Goal: Task Accomplishment & Management: Manage account settings

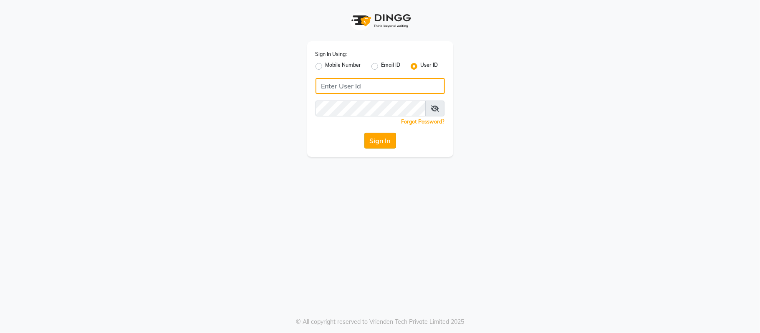
type input "flow"
click at [369, 140] on button "Sign In" at bounding box center [380, 141] width 32 height 16
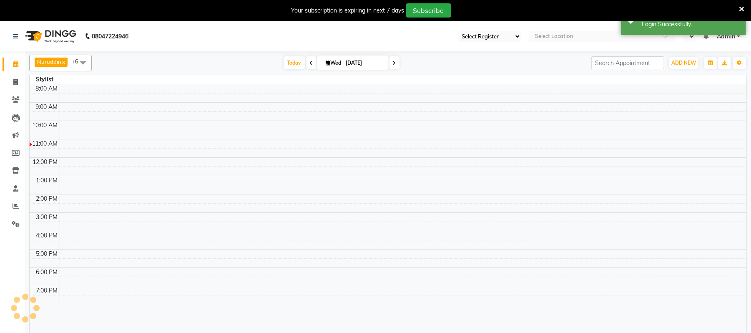
select select "46"
select select "en"
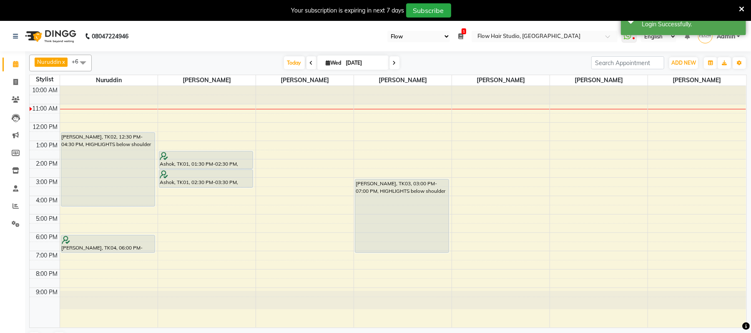
click at [213, 129] on div "10:00 AM 11:00 AM 12:00 PM 1:00 PM 2:00 PM 3:00 PM 4:00 PM 5:00 PM 6:00 PM 7:00…" at bounding box center [388, 207] width 717 height 242
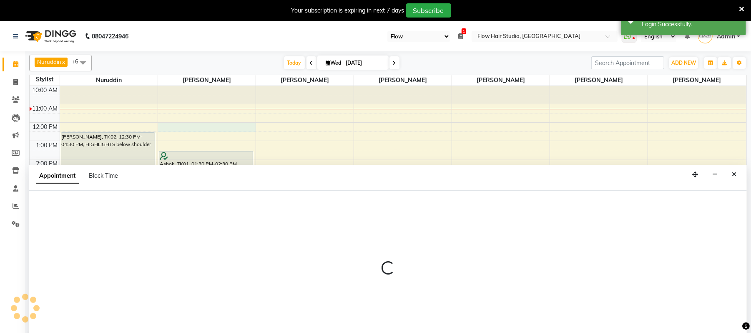
select select "54522"
select select "720"
select select "tentative"
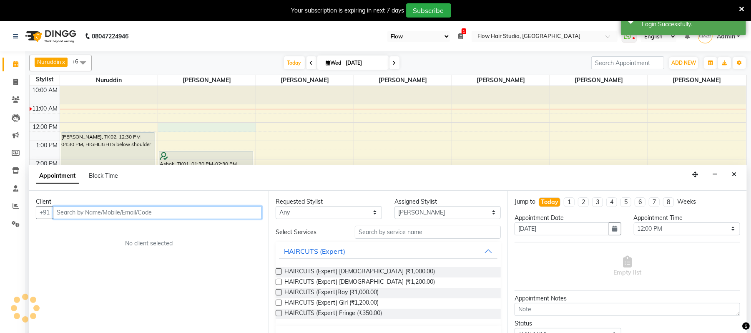
scroll to position [13, 0]
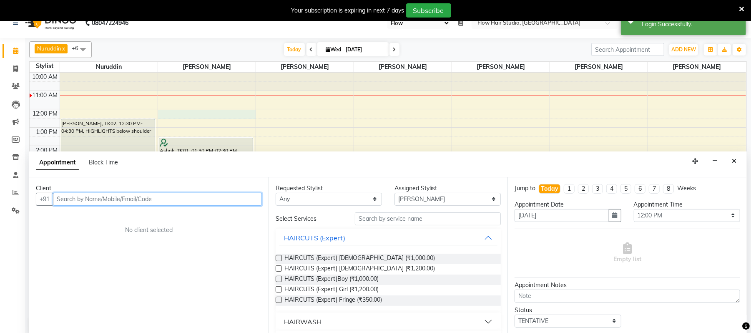
click at [127, 199] on input "text" at bounding box center [157, 199] width 209 height 13
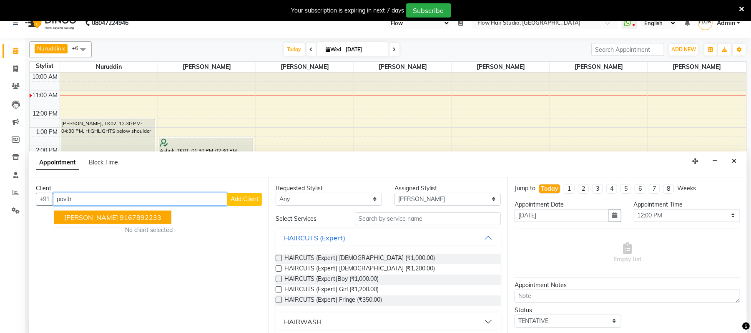
click at [113, 217] on span "[PERSON_NAME]" at bounding box center [91, 217] width 54 height 8
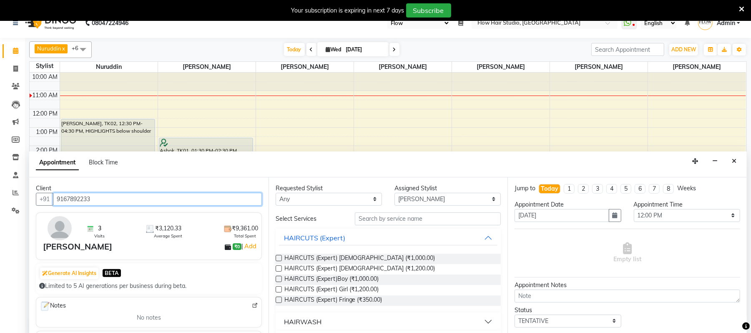
type input "9167892233"
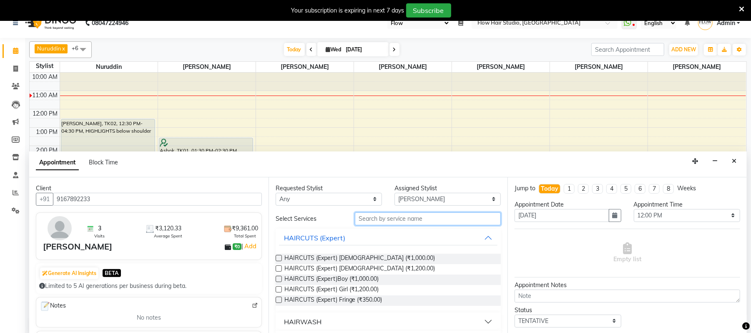
click at [391, 221] on input "text" at bounding box center [428, 218] width 146 height 13
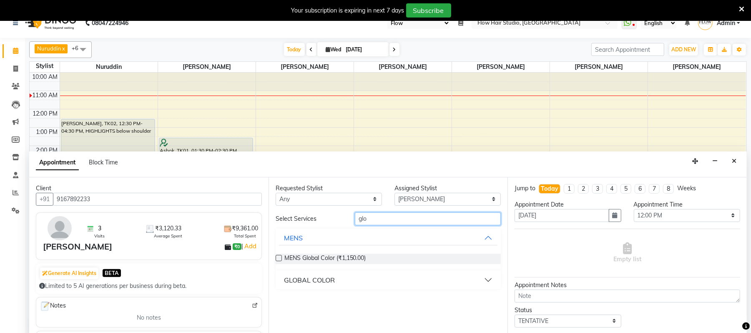
type input "glo"
click at [313, 279] on div "GLOBAL COLOR" at bounding box center [309, 280] width 51 height 10
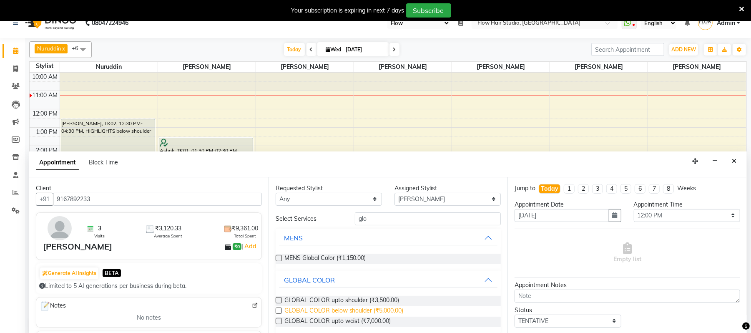
click at [346, 314] on span "GLOBAL COLOR below shoulder (₹5,000.00)" at bounding box center [344, 311] width 119 height 10
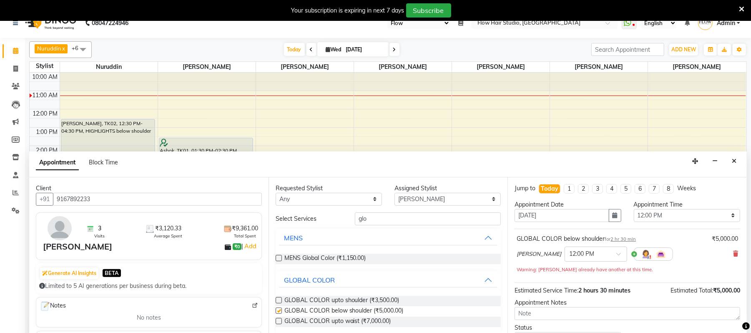
checkbox input "false"
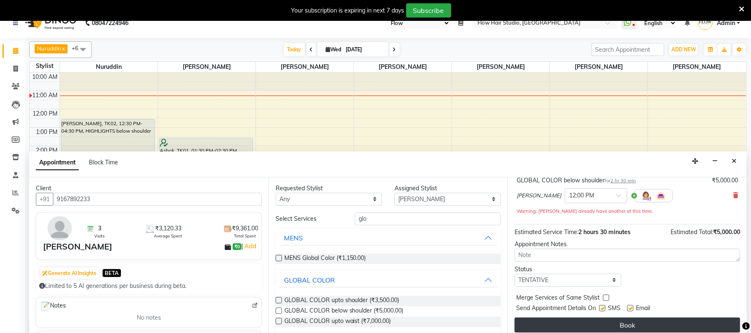
click at [642, 326] on button "Book" at bounding box center [628, 325] width 226 height 15
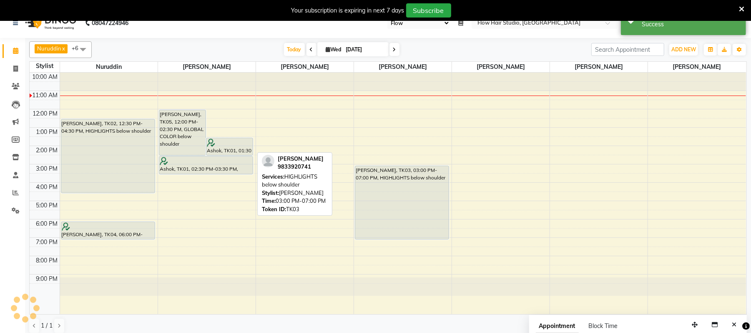
scroll to position [0, 0]
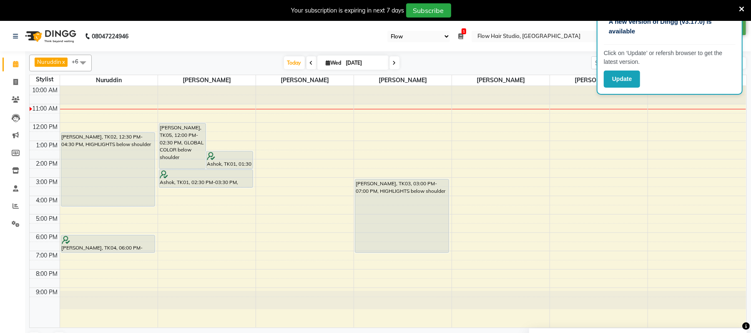
click at [226, 241] on div "10:00 AM 11:00 AM 12:00 PM 1:00 PM 2:00 PM 3:00 PM 4:00 PM 5:00 PM 6:00 PM 7:00…" at bounding box center [388, 207] width 717 height 242
select select "54522"
select select "1080"
select select "tentative"
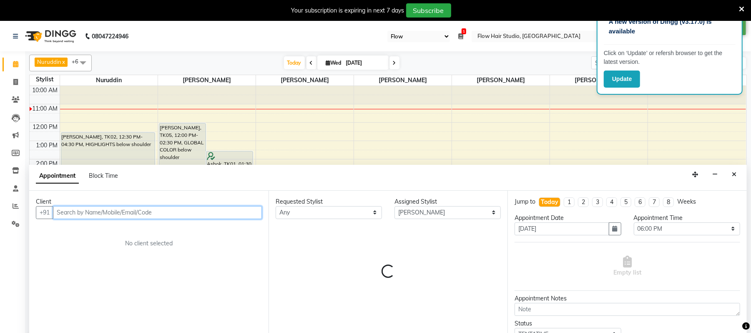
scroll to position [21, 0]
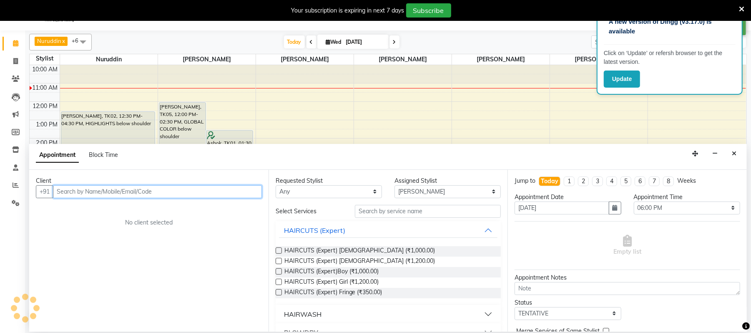
click at [132, 196] on input "text" at bounding box center [157, 191] width 209 height 13
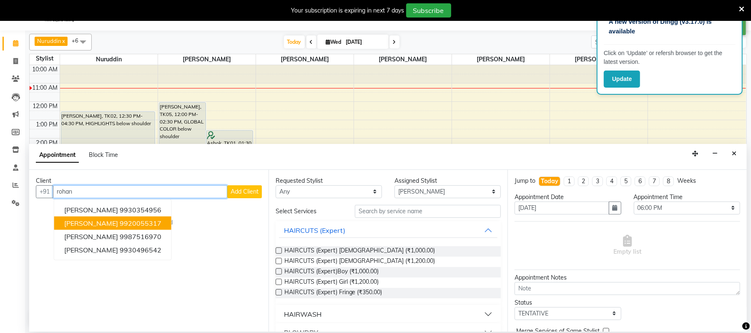
click at [129, 226] on ngb-highlight "9920055317" at bounding box center [141, 223] width 42 height 8
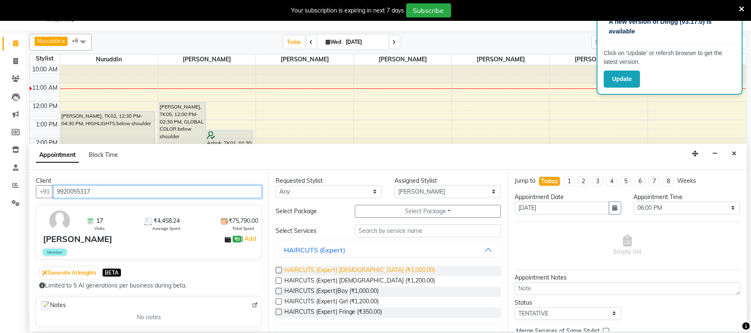
type input "9920055317"
click at [366, 270] on span "HAIRCUTS (Expert) [DEMOGRAPHIC_DATA] (₹1,000.00)" at bounding box center [360, 271] width 151 height 10
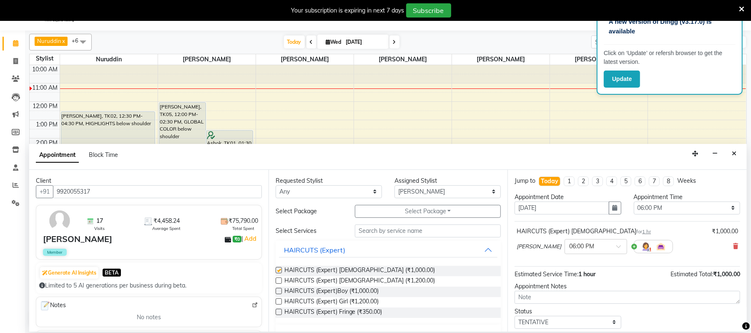
checkbox input "false"
click at [376, 229] on input "text" at bounding box center [428, 230] width 146 height 13
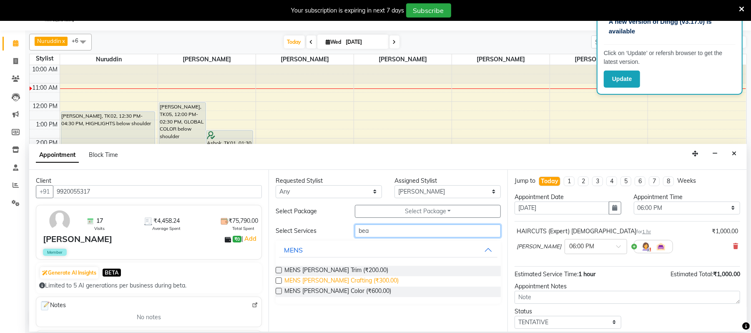
type input "bea"
click at [354, 277] on span "MENS Beard Crafting (₹300.00)" at bounding box center [342, 281] width 115 height 10
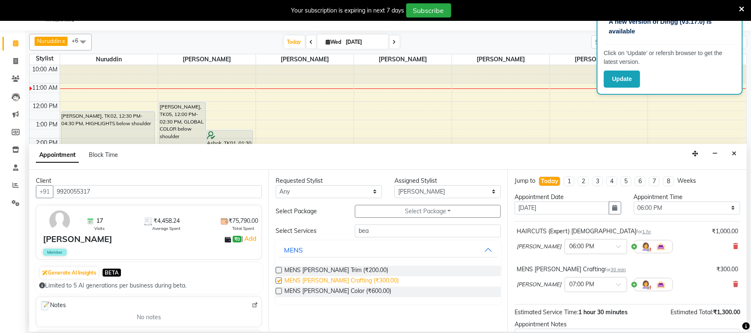
checkbox input "false"
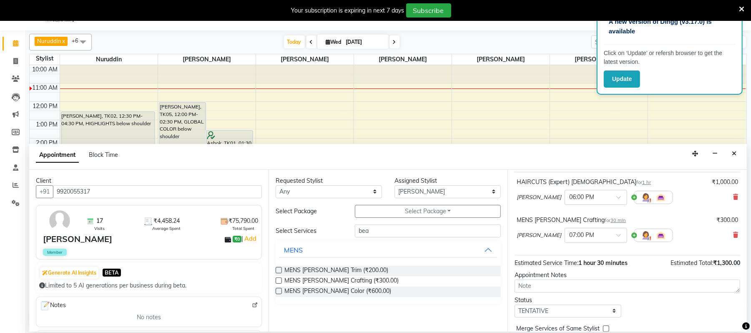
scroll to position [88, 0]
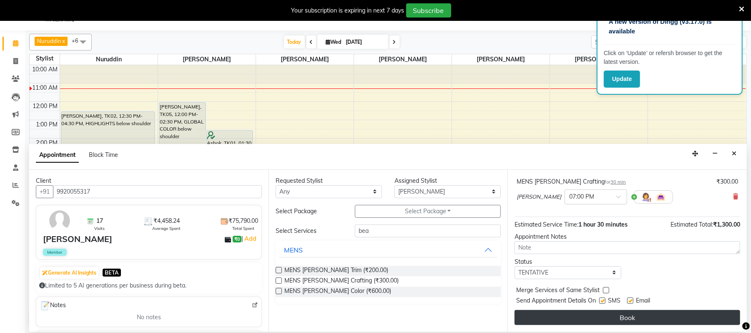
click at [663, 319] on button "Book" at bounding box center [628, 317] width 226 height 15
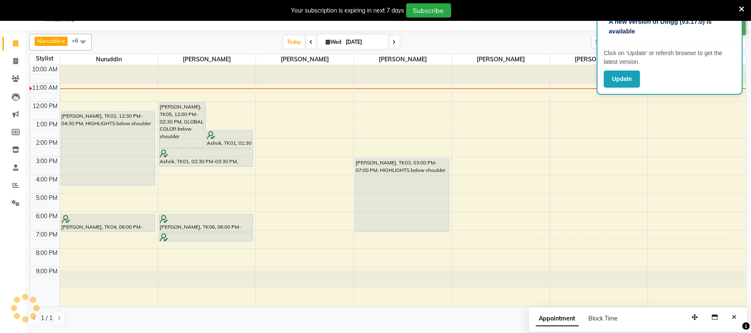
scroll to position [0, 0]
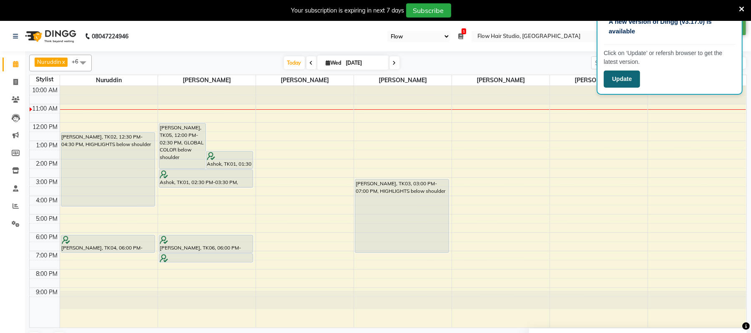
click at [616, 71] on button "Update" at bounding box center [622, 79] width 36 height 17
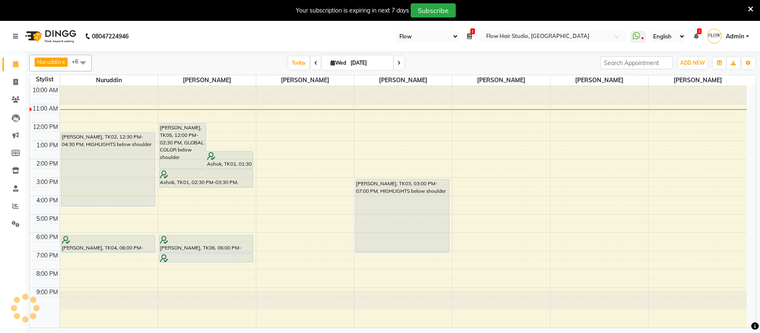
select select "46"
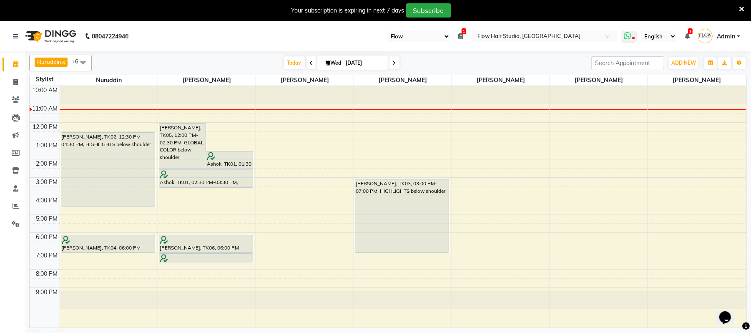
click at [630, 33] on icon at bounding box center [628, 36] width 8 height 8
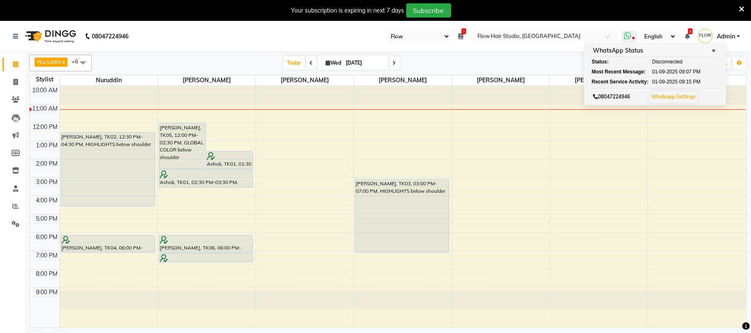
click at [628, 32] on icon at bounding box center [628, 36] width 8 height 8
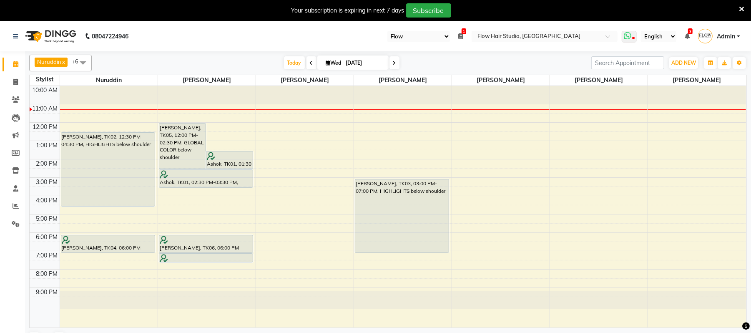
click at [628, 37] on icon at bounding box center [628, 36] width 8 height 8
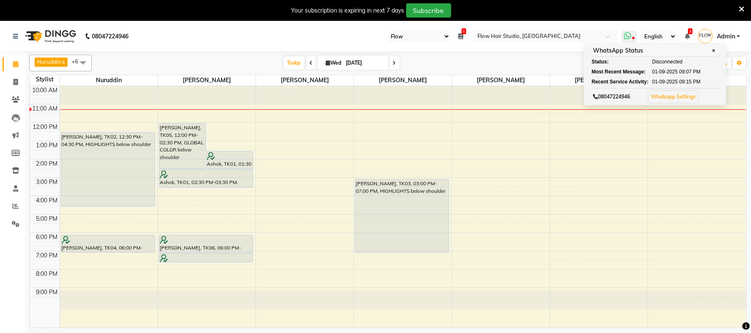
click at [628, 37] on icon at bounding box center [628, 36] width 8 height 8
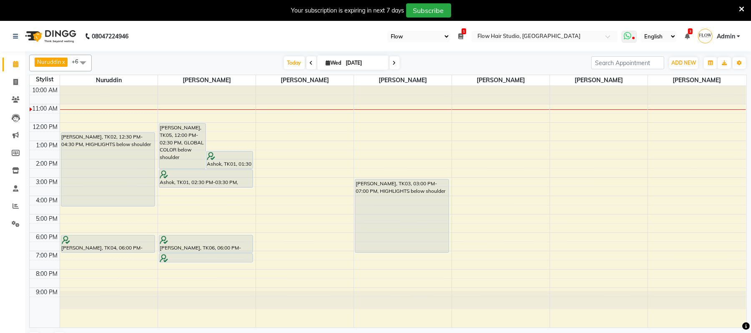
click at [628, 37] on icon at bounding box center [628, 36] width 8 height 8
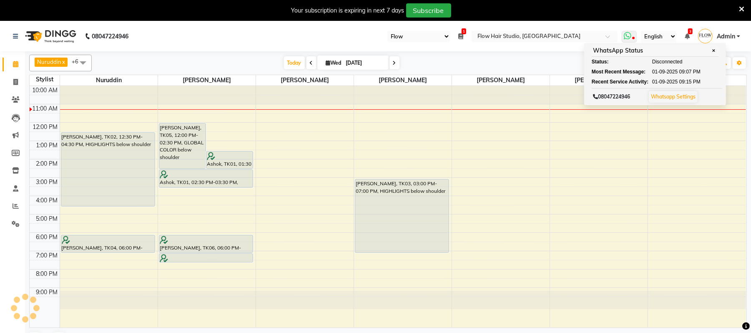
click at [628, 37] on icon at bounding box center [628, 36] width 8 height 8
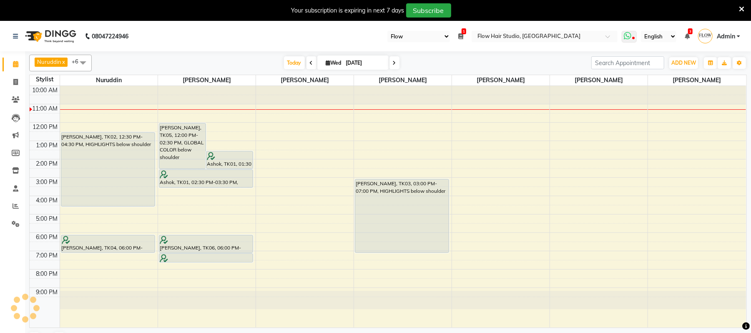
click at [628, 37] on icon at bounding box center [628, 36] width 8 height 8
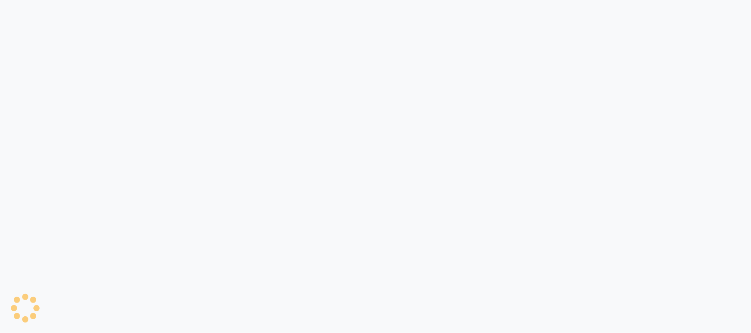
select select "46"
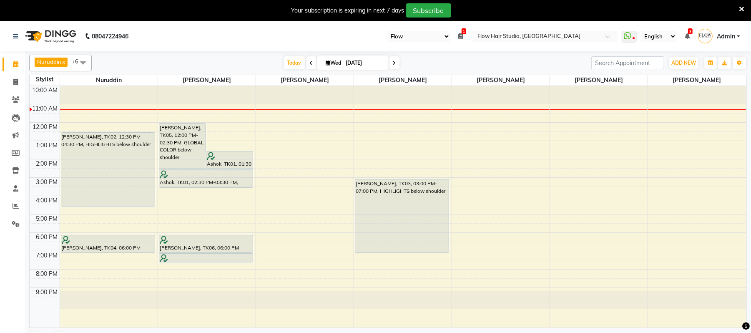
click at [396, 63] on span at bounding box center [395, 62] width 10 height 13
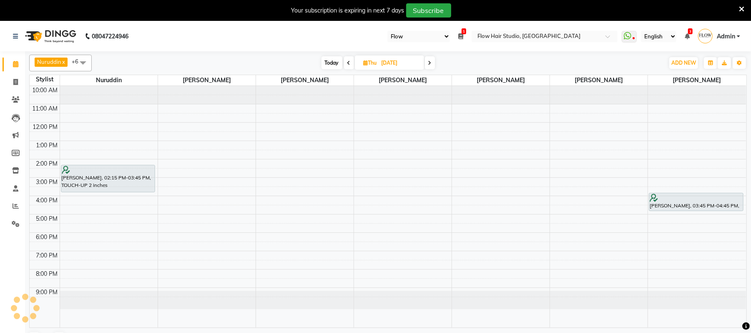
click at [332, 66] on span "Today" at bounding box center [332, 62] width 21 height 13
type input "[DATE]"
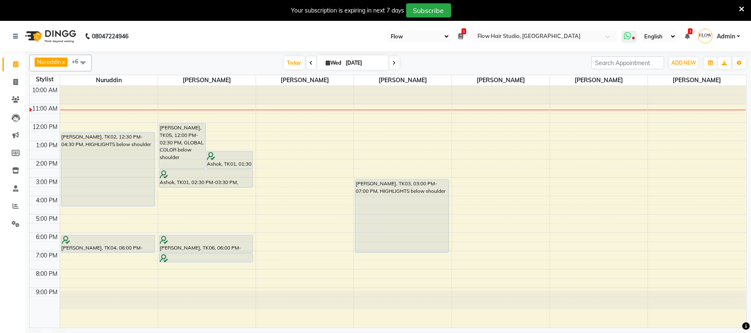
click at [624, 39] on icon at bounding box center [628, 36] width 8 height 8
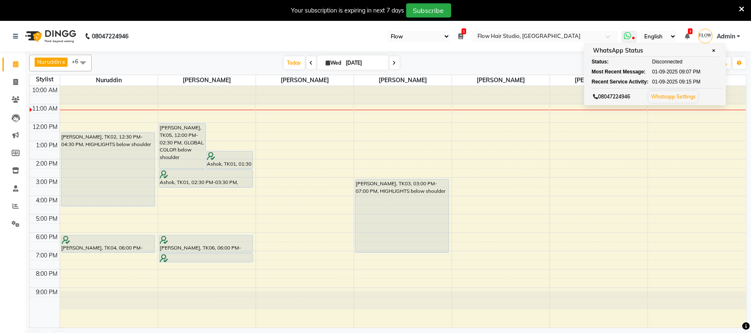
click at [626, 35] on icon at bounding box center [628, 36] width 8 height 8
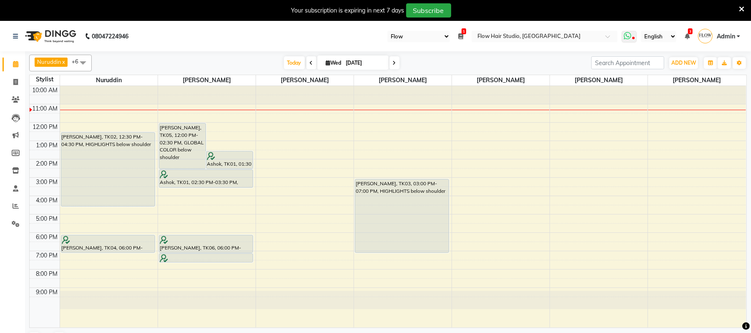
click at [626, 35] on icon at bounding box center [628, 36] width 8 height 8
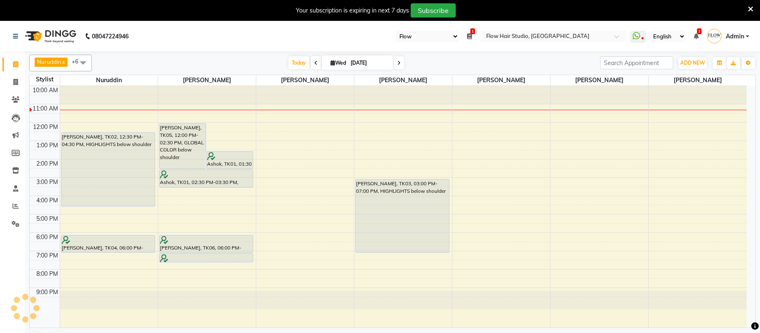
select select "46"
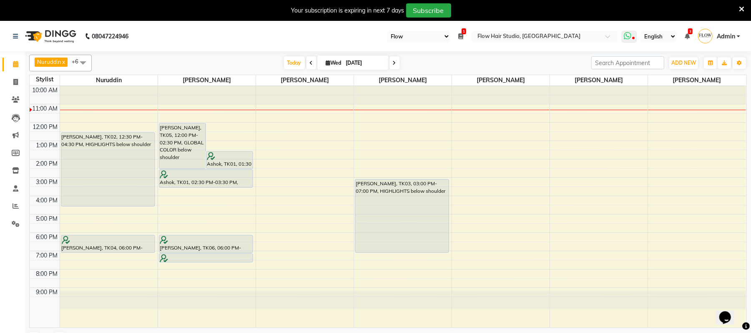
click at [630, 34] on span at bounding box center [629, 37] width 15 height 12
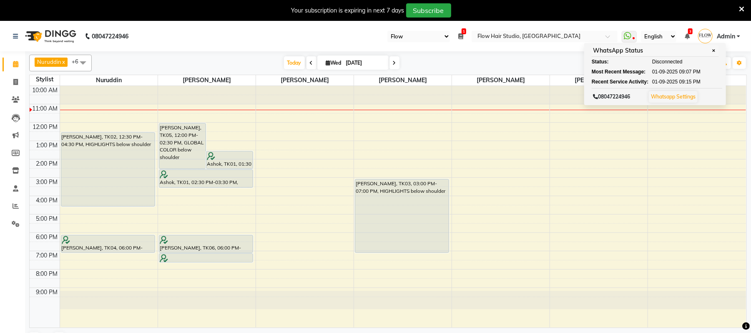
click at [685, 30] on ul "WhatsApp Status ✕ Status: Disconnected Most Recent Message: 01-09-2025 09:07 PM…" at bounding box center [683, 37] width 123 height 14
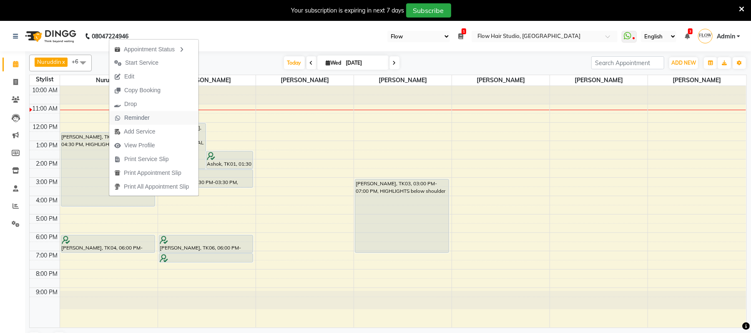
click at [144, 118] on span "Reminder" at bounding box center [136, 117] width 25 height 9
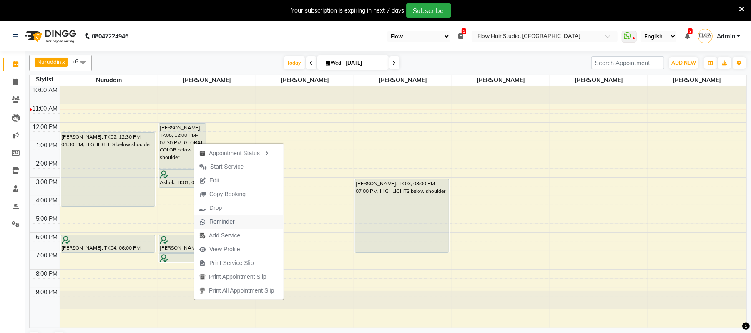
click at [223, 219] on span "Reminder" at bounding box center [221, 221] width 25 height 9
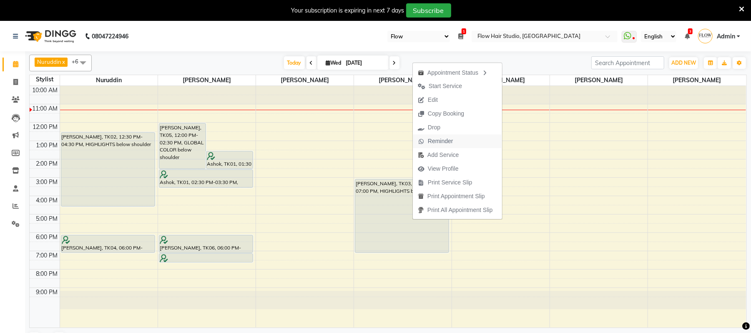
click at [446, 136] on span "Reminder" at bounding box center [435, 141] width 45 height 14
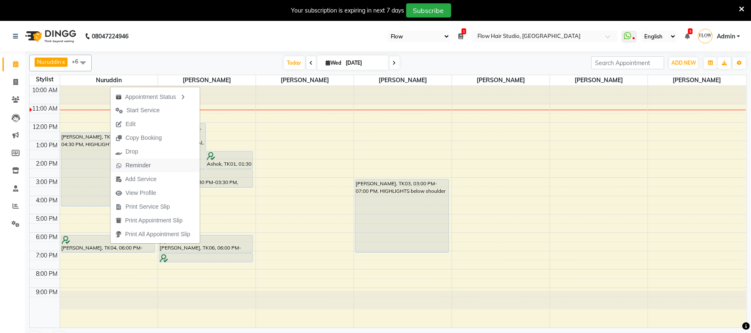
click at [141, 165] on span "Reminder" at bounding box center [138, 165] width 25 height 9
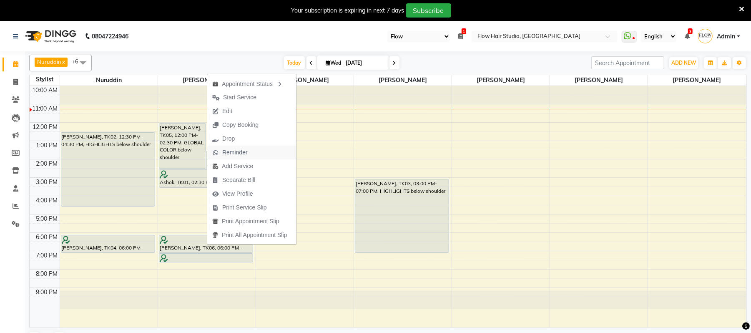
click at [241, 154] on span "Reminder" at bounding box center [234, 152] width 25 height 9
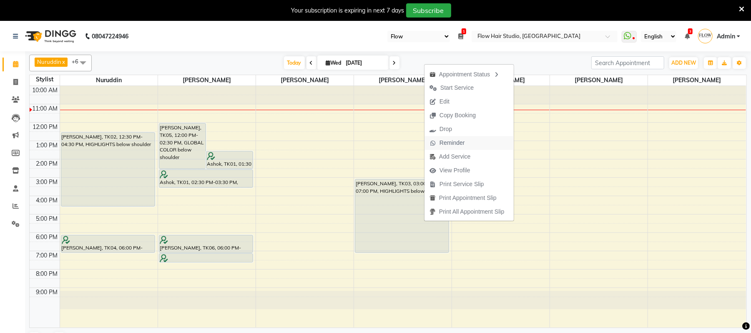
click at [444, 142] on span "Reminder" at bounding box center [452, 143] width 25 height 9
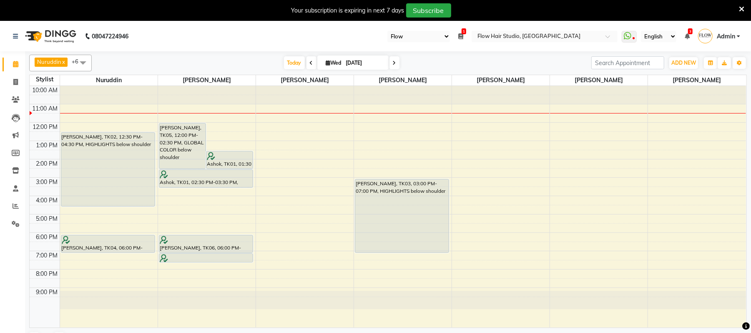
scroll to position [21, 0]
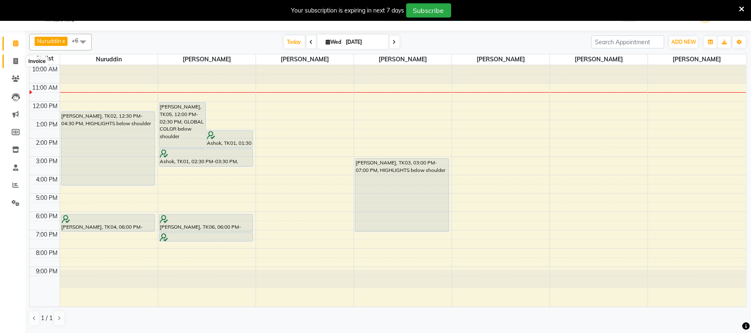
click at [15, 59] on icon at bounding box center [15, 61] width 5 height 6
select select "6925"
select select "service"
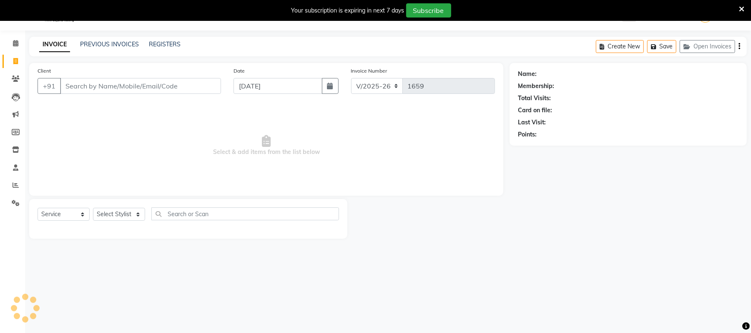
click at [102, 79] on input "Client" at bounding box center [140, 86] width 161 height 16
type input "jk"
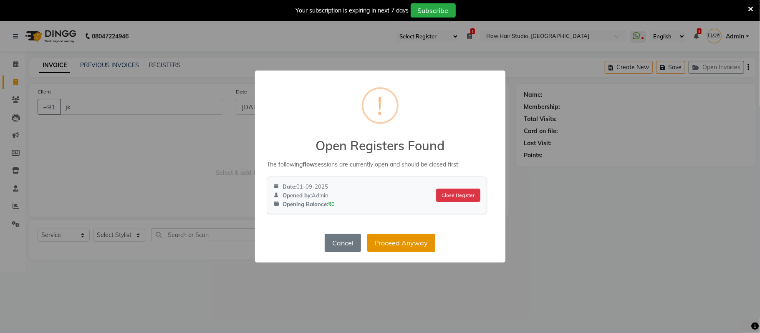
click at [418, 246] on button "Proceed Anyway" at bounding box center [401, 243] width 68 height 18
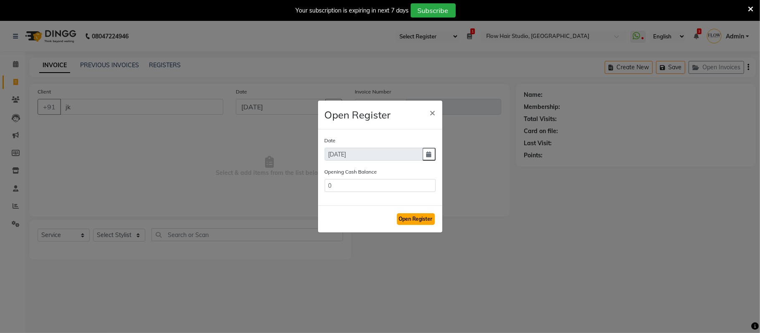
click at [423, 218] on button "Open Register" at bounding box center [416, 219] width 38 height 12
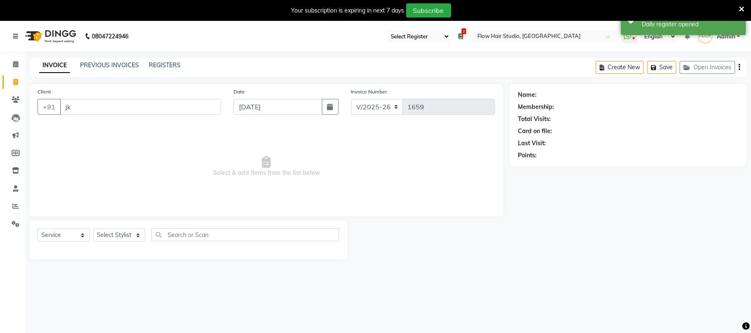
click at [459, 34] on icon at bounding box center [461, 36] width 5 height 6
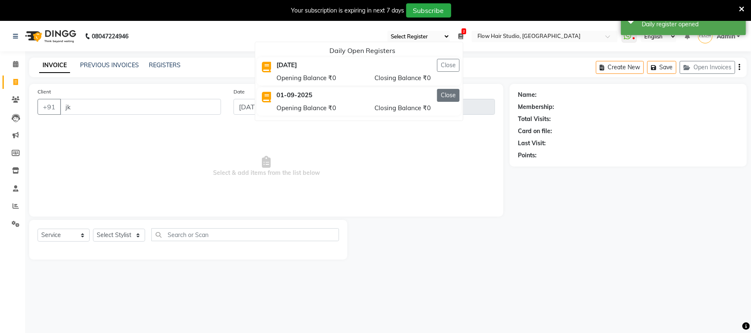
click at [450, 95] on button "Close" at bounding box center [448, 95] width 23 height 13
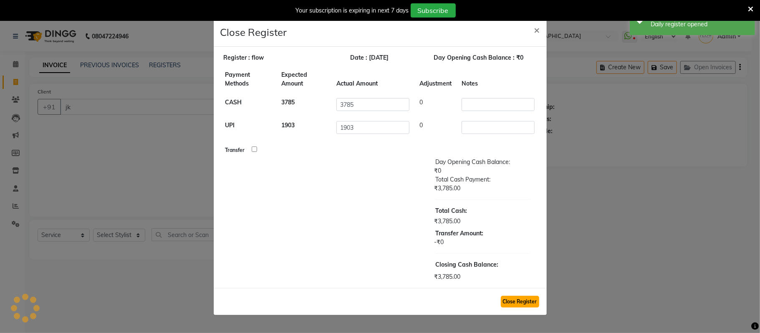
click at [516, 304] on button "Close Register" at bounding box center [520, 302] width 38 height 12
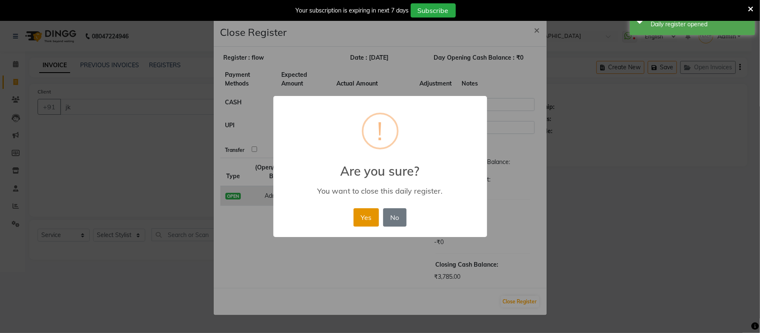
click at [359, 212] on button "Yes" at bounding box center [365, 217] width 25 height 18
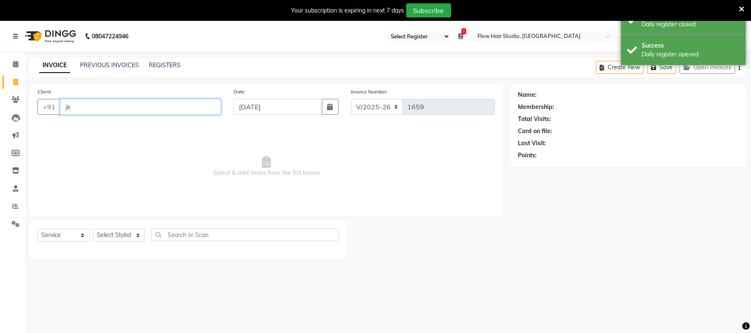
click at [100, 102] on input "jk" at bounding box center [140, 107] width 161 height 16
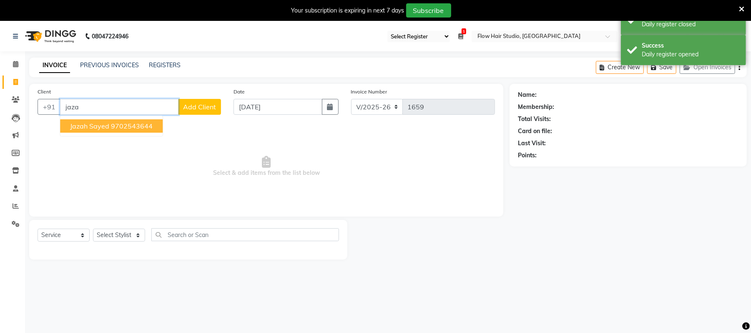
click at [102, 134] on ngb-typeahead-window "Jazah sayed 9702543644" at bounding box center [111, 126] width 103 height 21
click at [103, 128] on span "Jazah sayed" at bounding box center [89, 126] width 39 height 8
type input "9702543644"
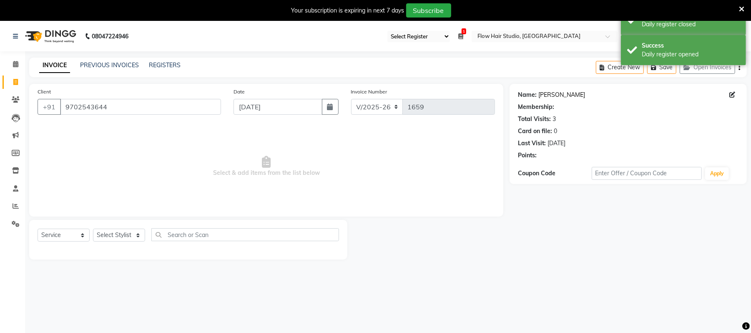
click at [568, 96] on link "Jazah Sayed" at bounding box center [562, 95] width 47 height 9
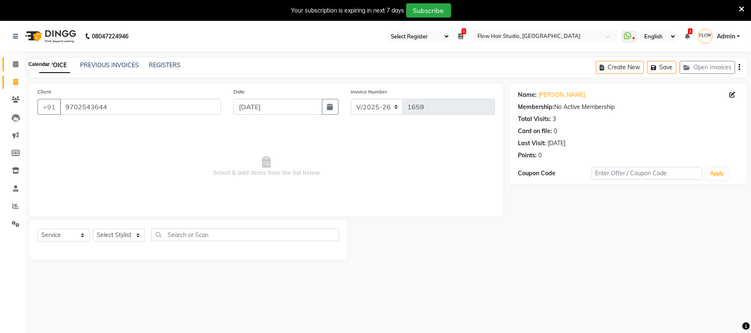
click at [14, 62] on icon at bounding box center [15, 64] width 5 height 6
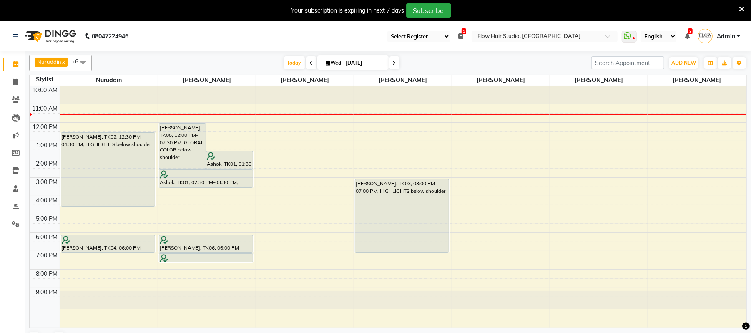
click at [371, 139] on div "10:00 AM 11:00 AM 12:00 PM 1:00 PM 2:00 PM 3:00 PM 4:00 PM 5:00 PM 6:00 PM 7:00…" at bounding box center [388, 207] width 717 height 242
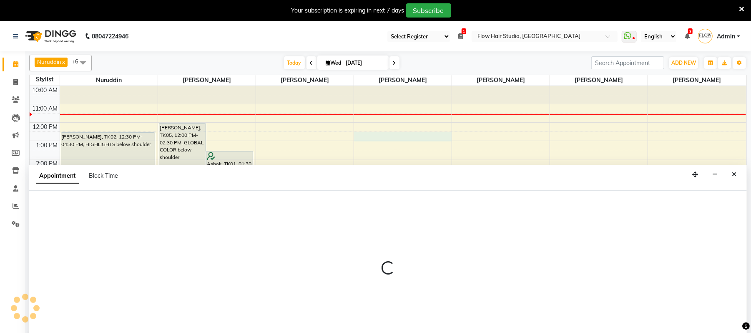
select select "54526"
select select "750"
select select "tentative"
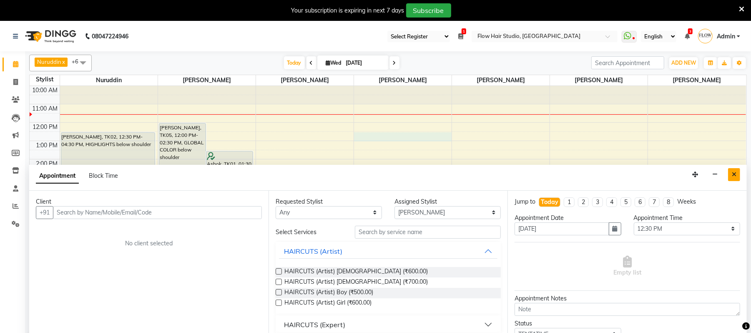
click at [731, 179] on button "Close" at bounding box center [734, 174] width 12 height 13
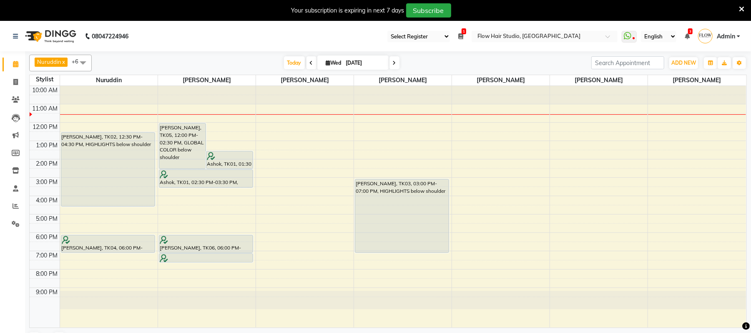
click at [742, 8] on icon at bounding box center [741, 9] width 5 height 8
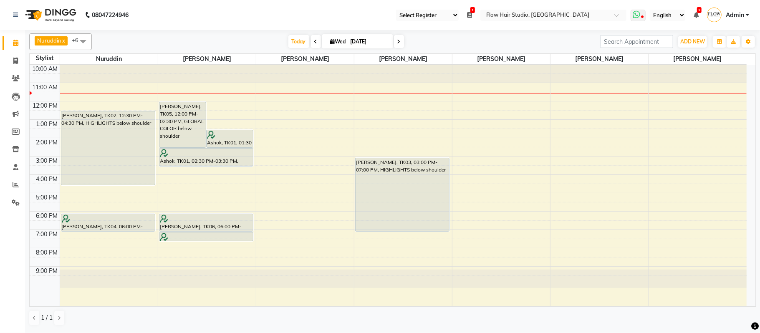
click at [636, 17] on icon at bounding box center [637, 14] width 8 height 8
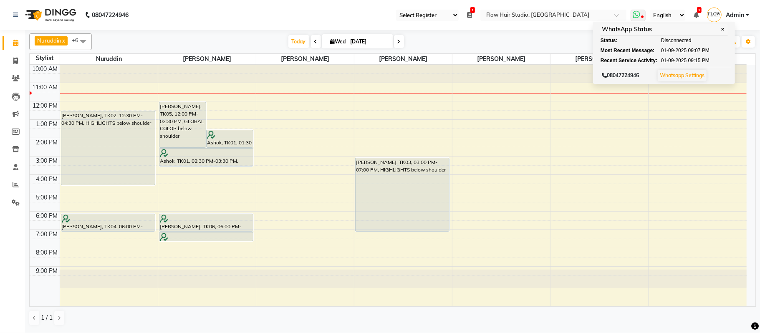
click at [636, 17] on icon at bounding box center [637, 14] width 8 height 8
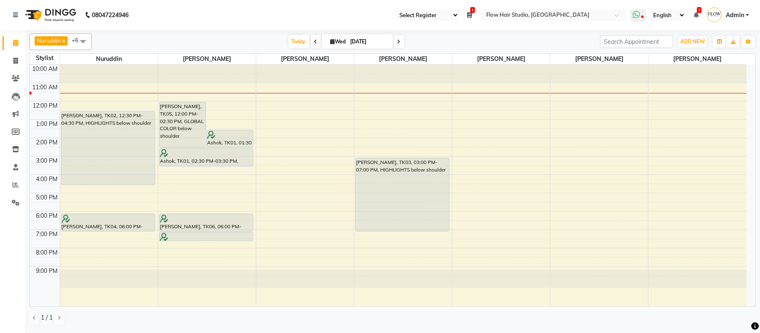
click at [636, 17] on icon at bounding box center [637, 14] width 8 height 8
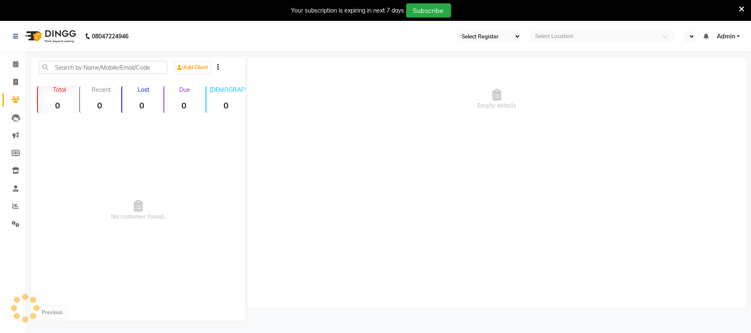
select select "46"
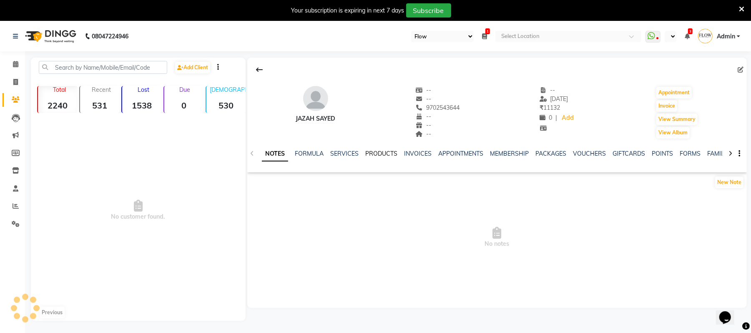
click at [369, 156] on link "PRODUCTS" at bounding box center [381, 154] width 32 height 8
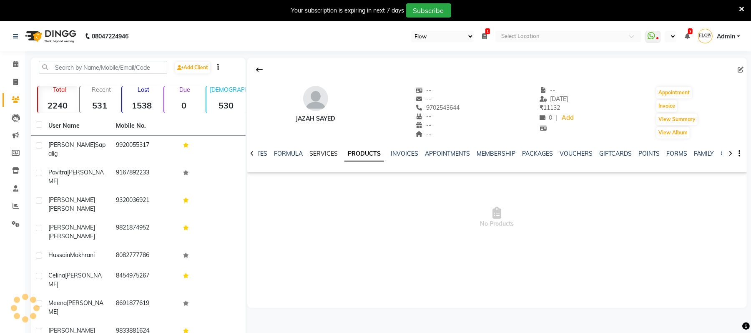
click at [335, 155] on link "SERVICES" at bounding box center [324, 154] width 28 height 8
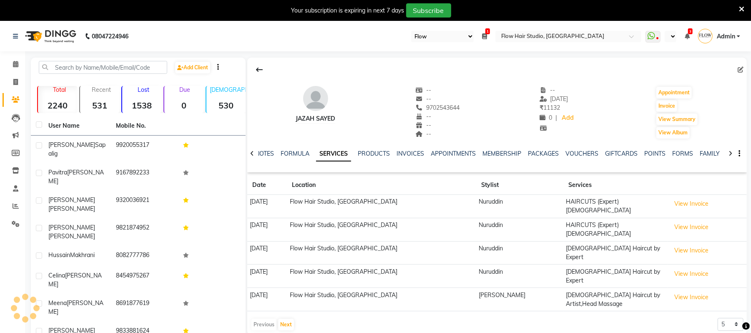
select select "en"
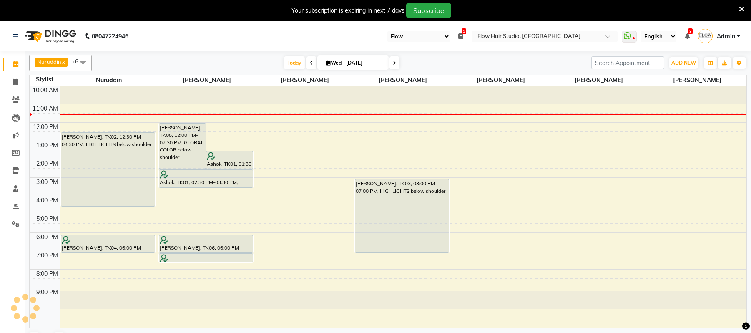
select select "46"
click at [277, 222] on div "10:00 AM 11:00 AM 12:00 PM 1:00 PM 2:00 PM 3:00 PM 4:00 PM 5:00 PM 6:00 PM 7:00…" at bounding box center [388, 207] width 717 height 242
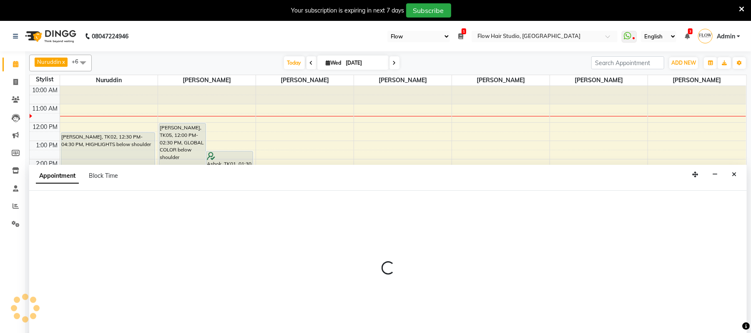
select select "54524"
select select "1020"
select select "tentative"
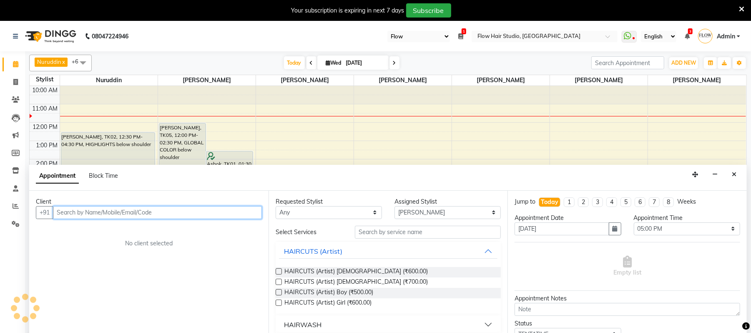
scroll to position [2, 0]
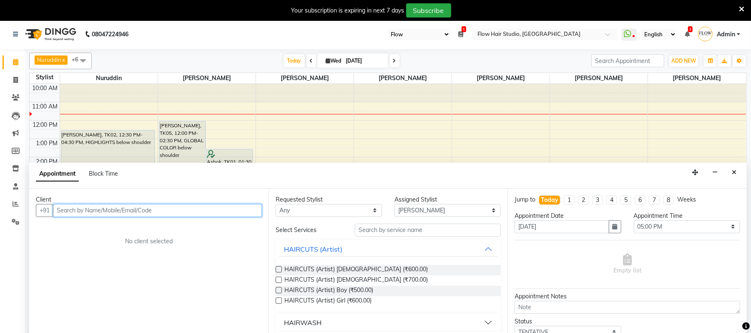
click at [169, 208] on input "text" at bounding box center [157, 210] width 209 height 13
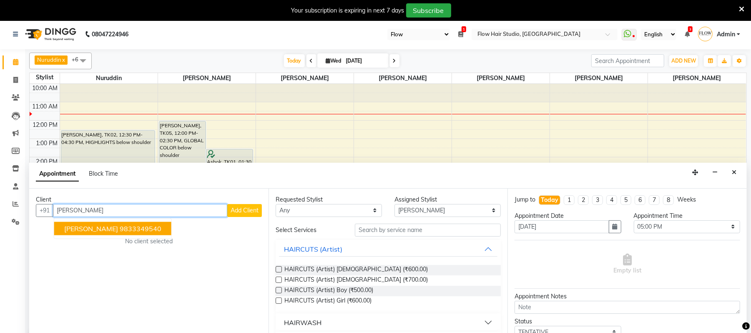
click at [137, 225] on ngb-highlight "9833349540" at bounding box center [141, 228] width 42 height 8
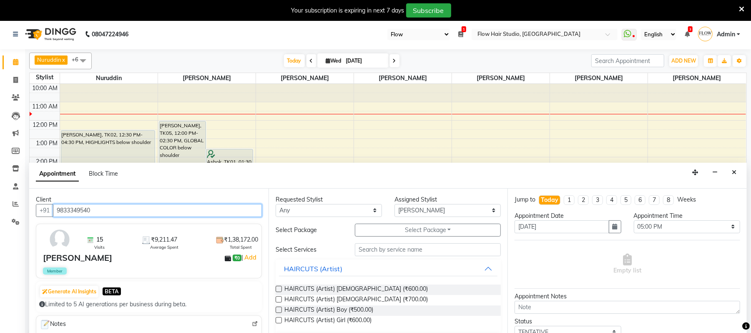
type input "9833349540"
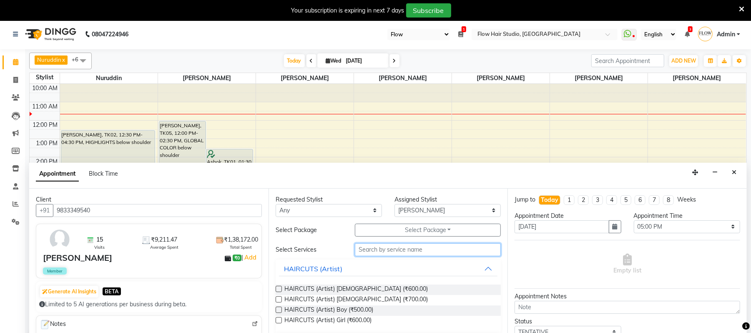
click at [356, 251] on input "text" at bounding box center [428, 249] width 146 height 13
type input "touc"
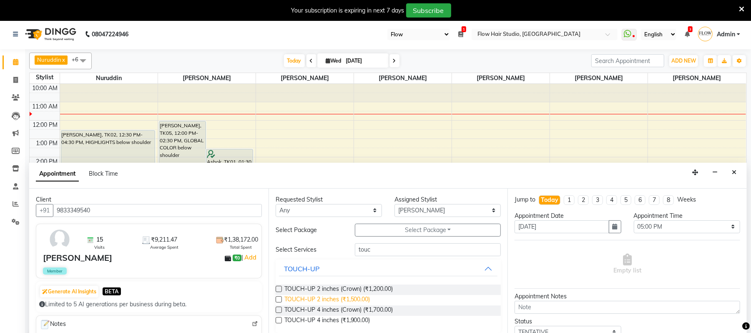
click at [353, 300] on span "TOUCH-UP 2 inches (₹1,500.00)" at bounding box center [328, 300] width 86 height 10
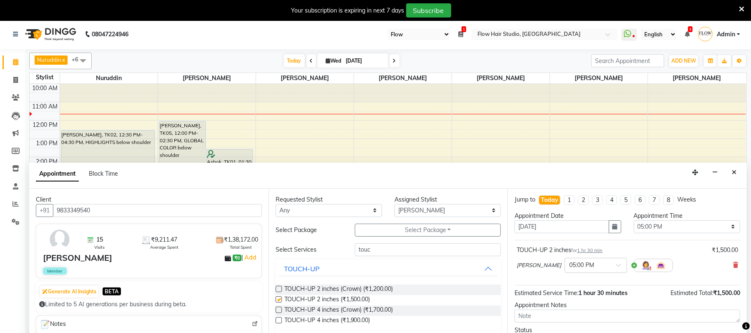
checkbox input "false"
click at [415, 215] on select "Select [PERSON_NAME] Jaya paswan [PERSON_NAME] [PERSON_NAME] Shweta patil [PERS…" at bounding box center [448, 210] width 106 height 13
select select "82931"
click at [395, 204] on select "Select [PERSON_NAME] Jaya paswan [PERSON_NAME] [PERSON_NAME] Shweta patil [PERS…" at bounding box center [448, 210] width 106 height 13
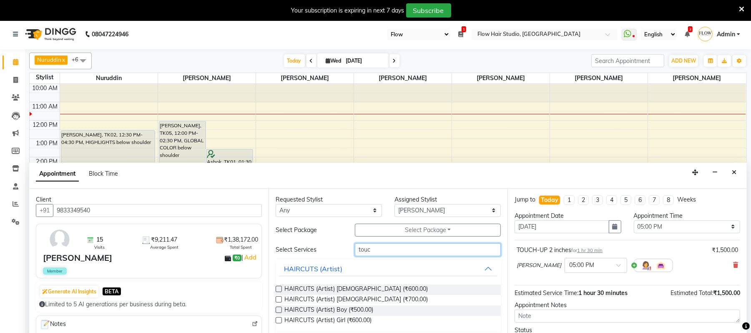
click at [403, 251] on input "touc" at bounding box center [428, 249] width 146 height 13
type input "t"
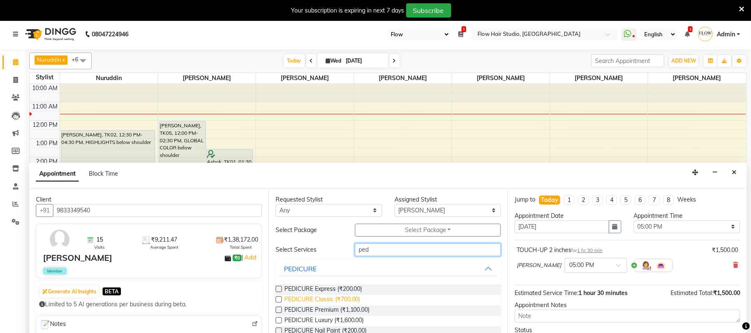
type input "ped"
click at [351, 301] on span "PEDICURE Classic (₹700.00)" at bounding box center [323, 300] width 76 height 10
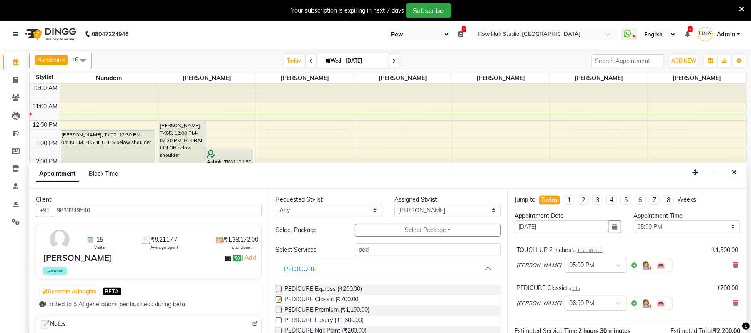
checkbox input "false"
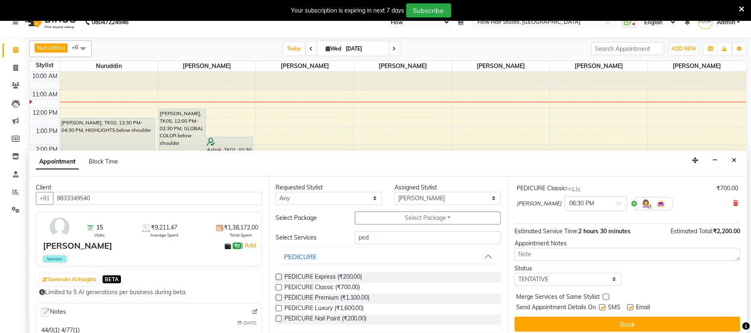
scroll to position [21, 0]
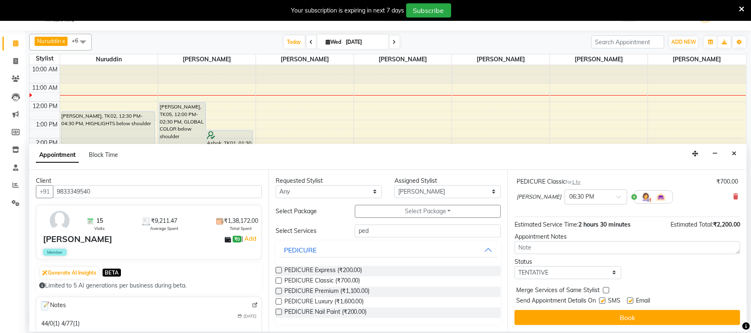
click at [627, 316] on button "Book" at bounding box center [628, 317] width 226 height 15
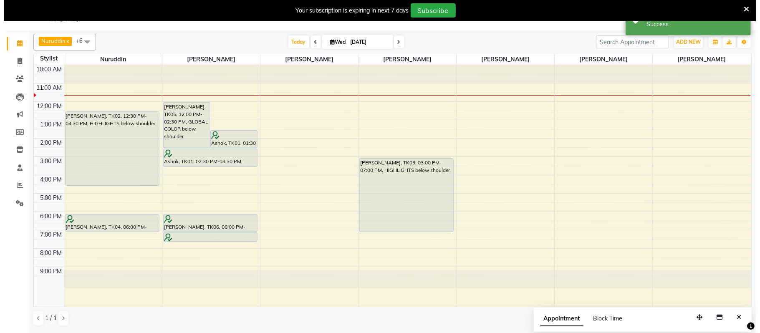
scroll to position [0, 0]
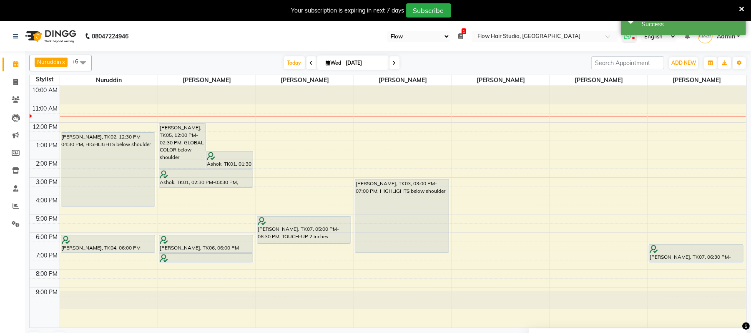
click at [631, 38] on span at bounding box center [629, 37] width 15 height 12
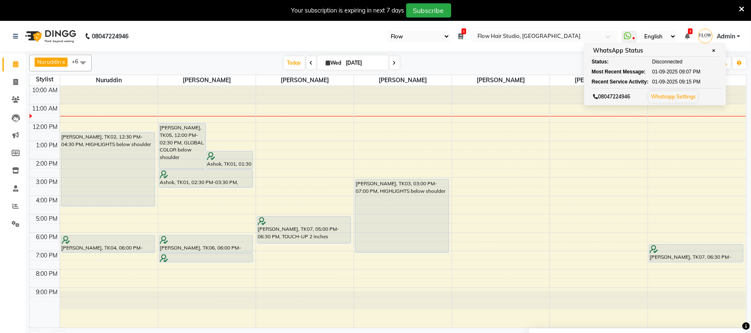
click at [511, 59] on div "Today Wed 03-09-2025" at bounding box center [342, 63] width 492 height 13
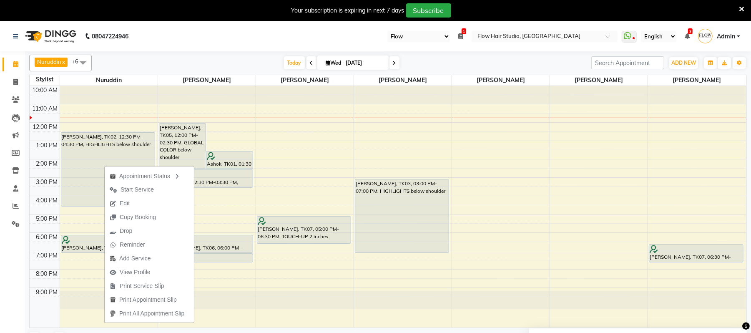
click at [223, 66] on div "Today Wed 03-09-2025" at bounding box center [342, 63] width 492 height 13
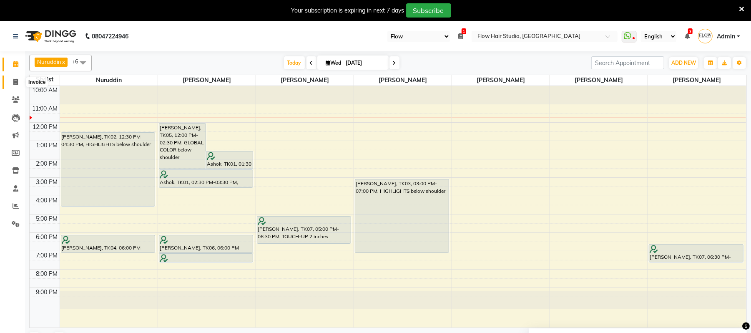
drag, startPoint x: 13, startPoint y: 77, endPoint x: 17, endPoint y: 79, distance: 5.0
click at [12, 78] on span at bounding box center [15, 83] width 15 height 10
select select "service"
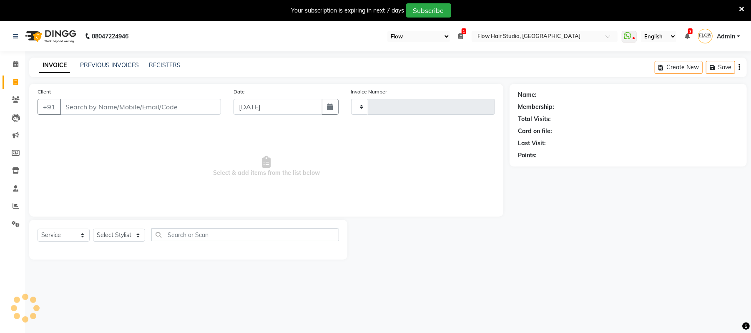
type input "1659"
select select "6925"
click at [70, 99] on input "Client" at bounding box center [140, 107] width 161 height 16
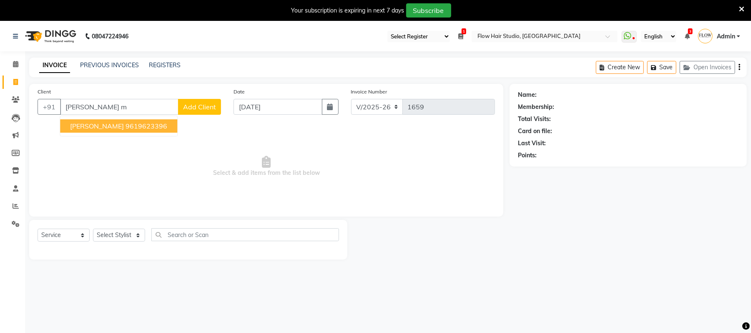
click at [109, 119] on button "Parth Mehta 9619623396" at bounding box center [118, 125] width 117 height 13
type input "9619623396"
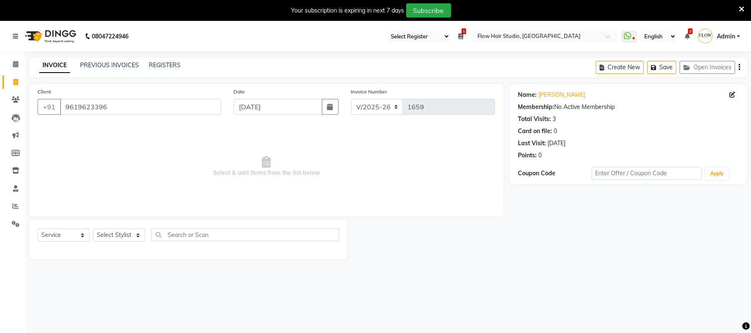
click at [547, 90] on div "Name: Parth Mehta Membership: No Active Membership Total Visits: 3 Card on file…" at bounding box center [628, 123] width 221 height 73
click at [546, 94] on link "Parth Mehta" at bounding box center [562, 95] width 47 height 9
click at [17, 67] on icon at bounding box center [15, 64] width 5 height 6
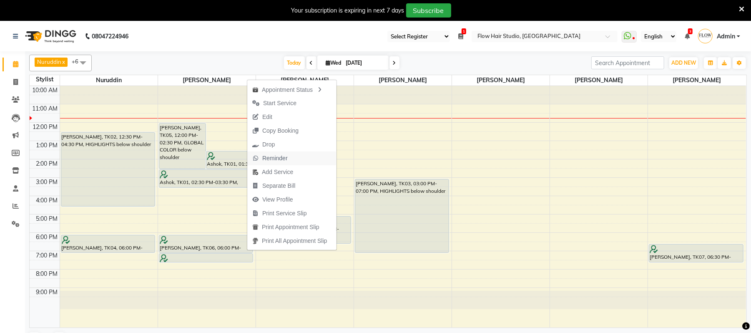
click at [272, 157] on span "Reminder" at bounding box center [274, 158] width 25 height 9
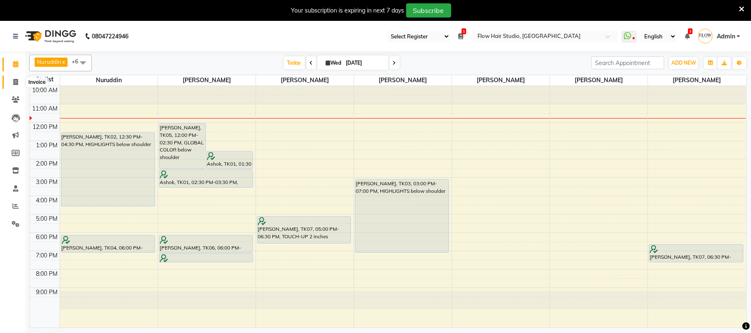
click at [17, 81] on icon at bounding box center [15, 82] width 5 height 6
select select "service"
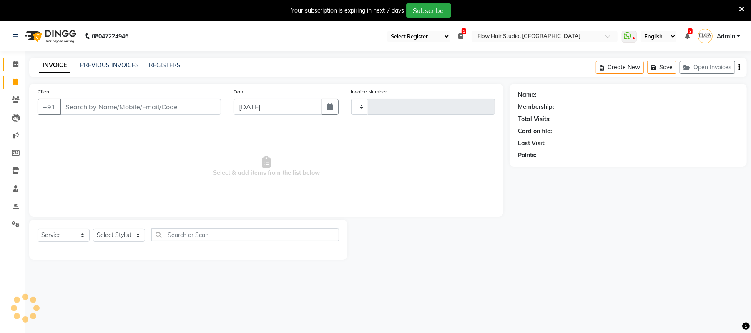
type input "1659"
select select "6925"
click at [630, 38] on icon at bounding box center [628, 36] width 8 height 8
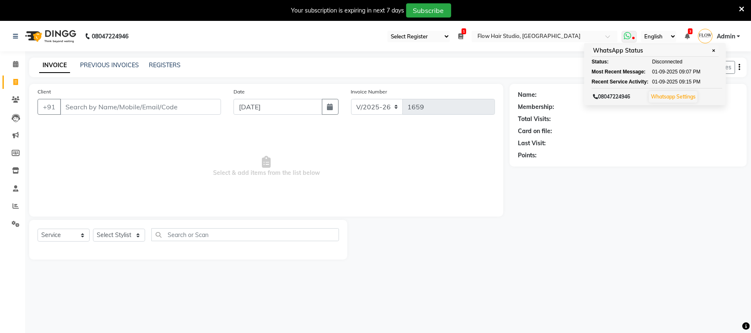
click at [630, 38] on icon at bounding box center [628, 36] width 8 height 8
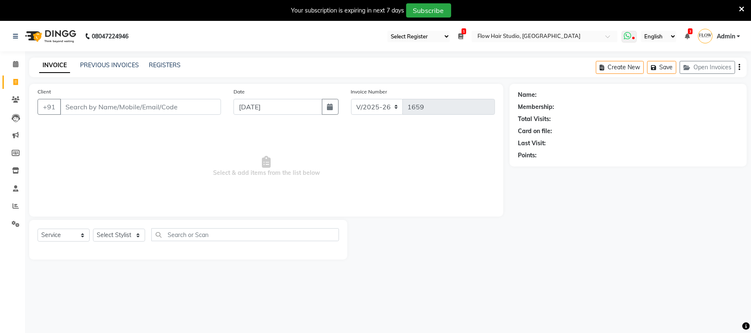
click at [630, 38] on icon at bounding box center [628, 36] width 8 height 8
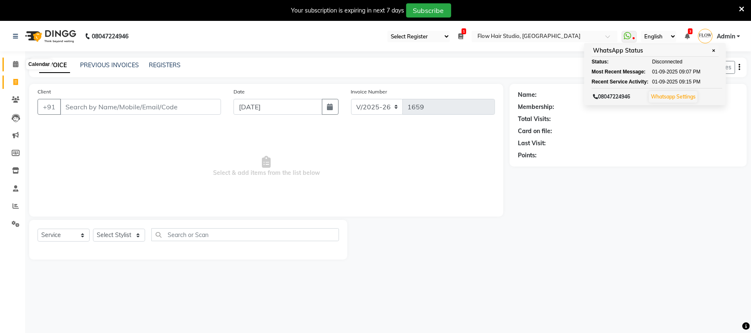
click at [14, 65] on icon at bounding box center [15, 64] width 5 height 6
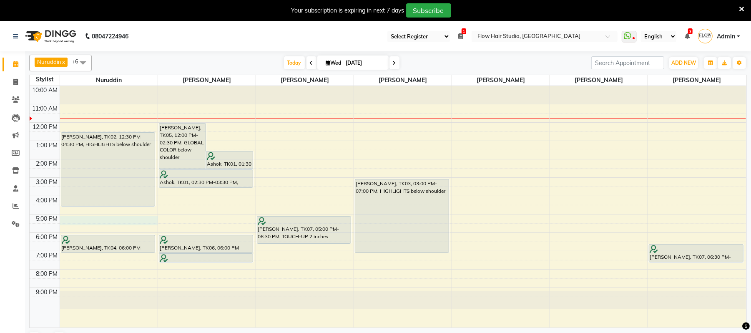
click at [91, 219] on div "10:00 AM 11:00 AM 12:00 PM 1:00 PM 2:00 PM 3:00 PM 4:00 PM 5:00 PM 6:00 PM 7:00…" at bounding box center [388, 207] width 717 height 242
select select "54523"
select select "1020"
select select "tentative"
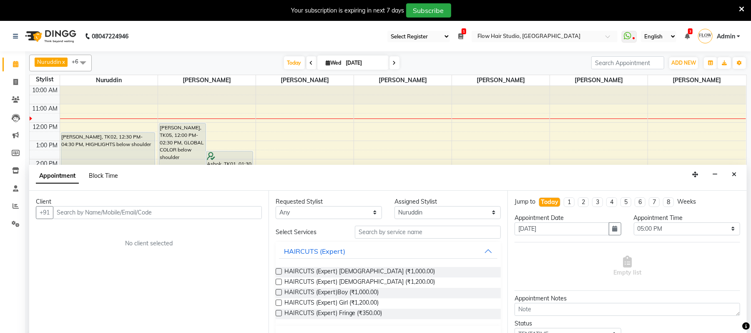
click at [102, 176] on span "Block Time" at bounding box center [103, 176] width 29 height 8
select select "54523"
select select "1020"
select select "1050"
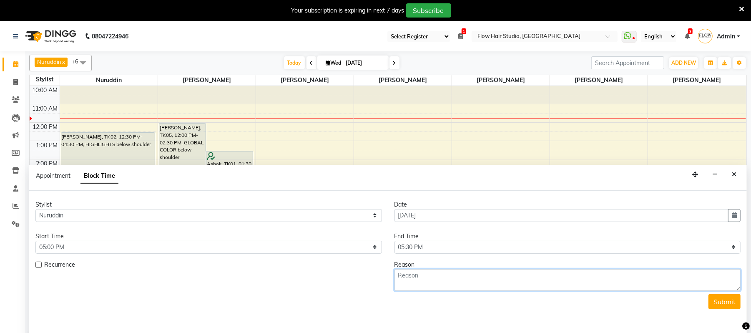
click at [423, 280] on textarea at bounding box center [568, 280] width 347 height 22
type textarea "jazah"
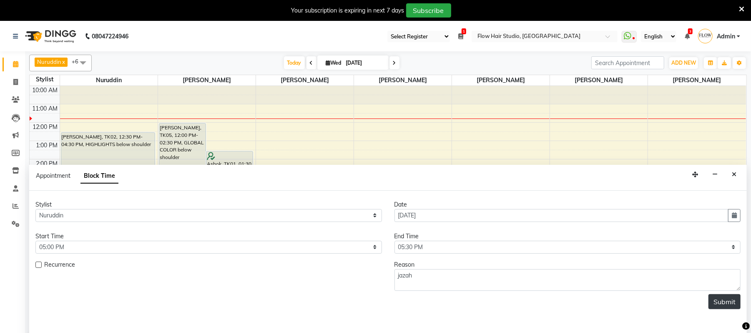
click at [731, 301] on button "Submit" at bounding box center [725, 301] width 32 height 15
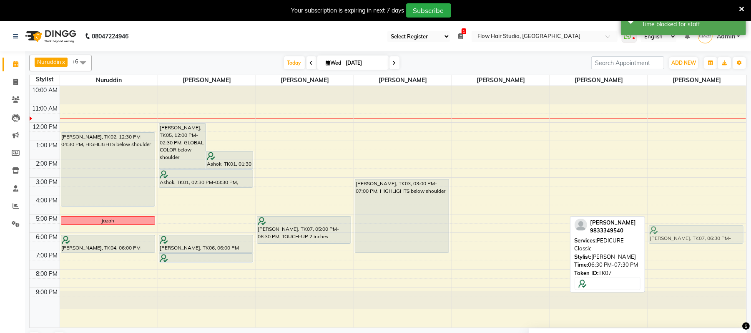
drag, startPoint x: 696, startPoint y: 253, endPoint x: 693, endPoint y: 238, distance: 15.3
click at [693, 238] on div "Soumyata Narula, TK07, 06:30 PM-07:30 PM, PEDICURE Classic Soumyata Narula, TK0…" at bounding box center [697, 207] width 98 height 242
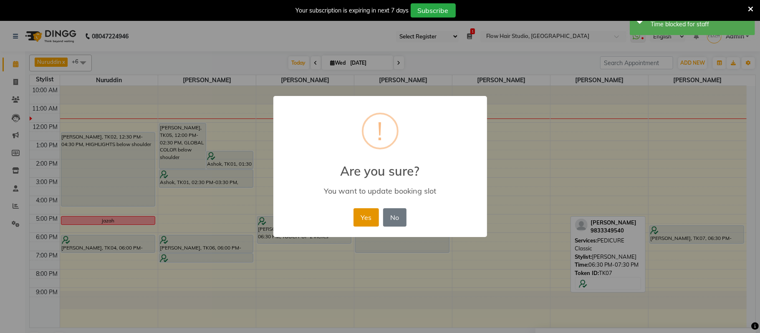
click at [366, 217] on button "Yes" at bounding box center [365, 217] width 25 height 18
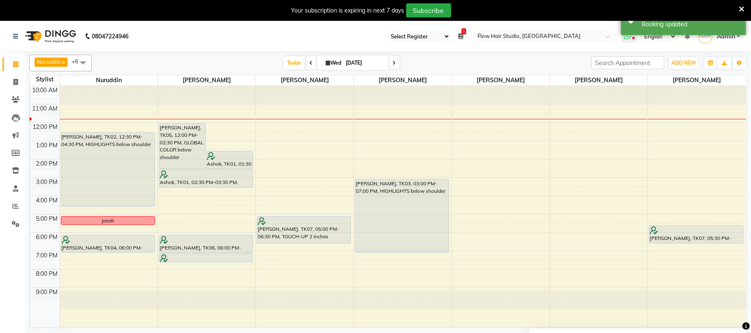
click at [629, 38] on icon at bounding box center [628, 36] width 8 height 8
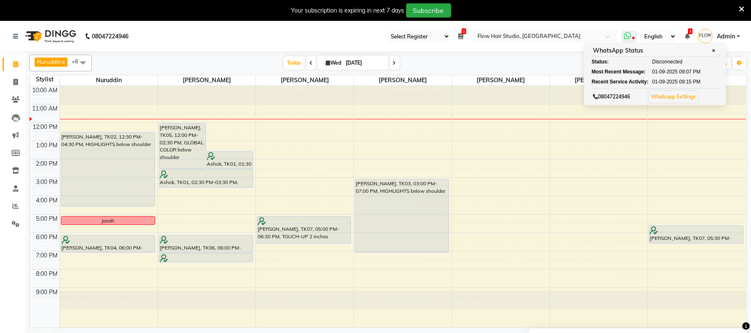
click at [629, 38] on icon at bounding box center [628, 36] width 8 height 8
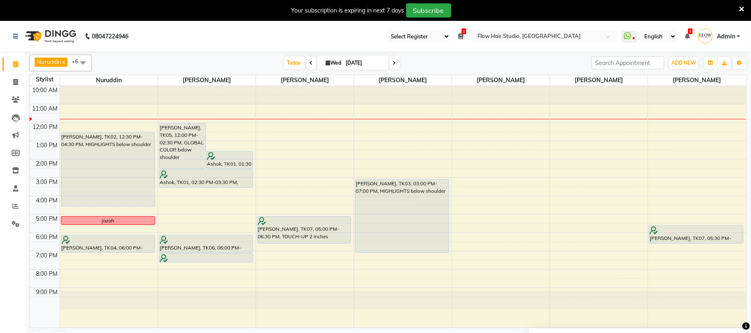
click at [740, 9] on icon at bounding box center [741, 9] width 5 height 8
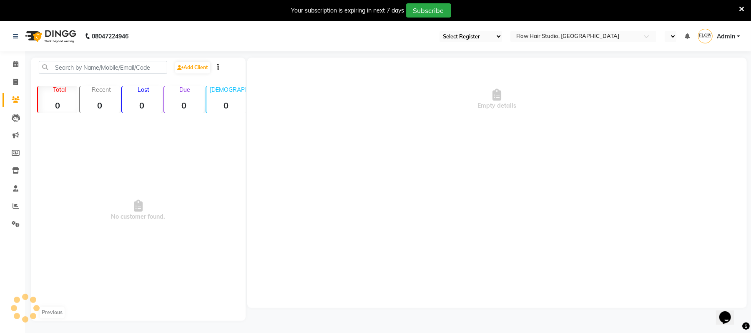
select select "46"
select select "en"
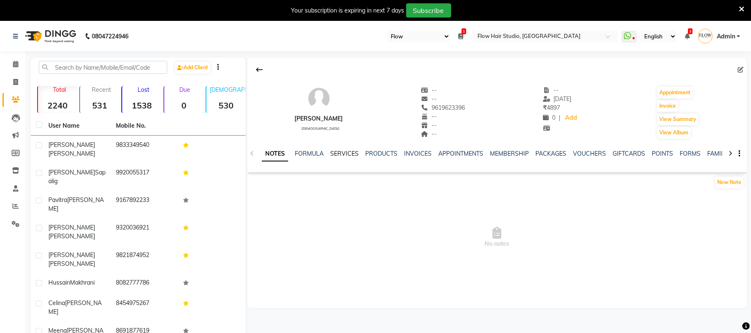
click at [354, 155] on link "SERVICES" at bounding box center [344, 154] width 28 height 8
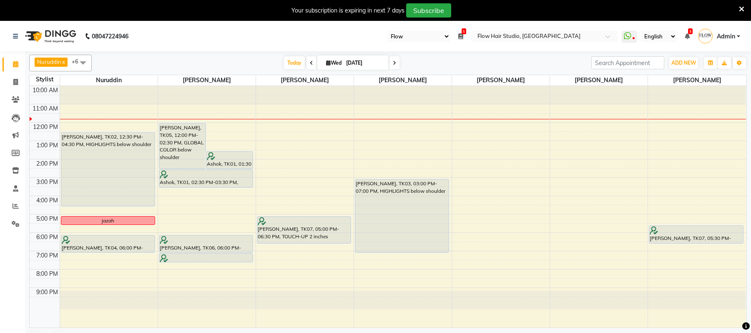
select select "46"
click at [633, 31] on span at bounding box center [629, 37] width 15 height 12
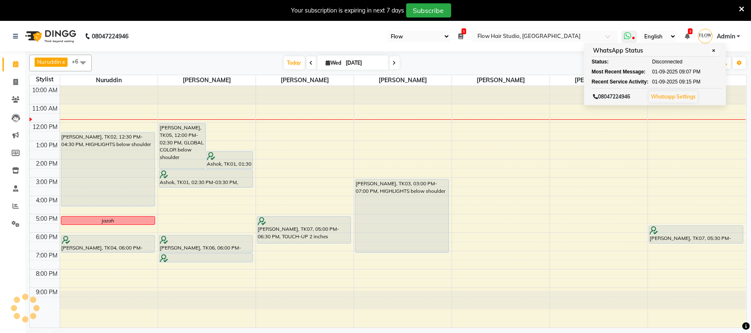
click at [633, 32] on span at bounding box center [629, 37] width 15 height 12
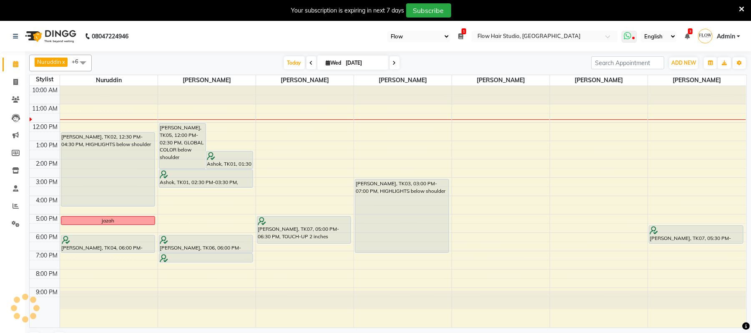
click at [633, 32] on span at bounding box center [629, 37] width 15 height 12
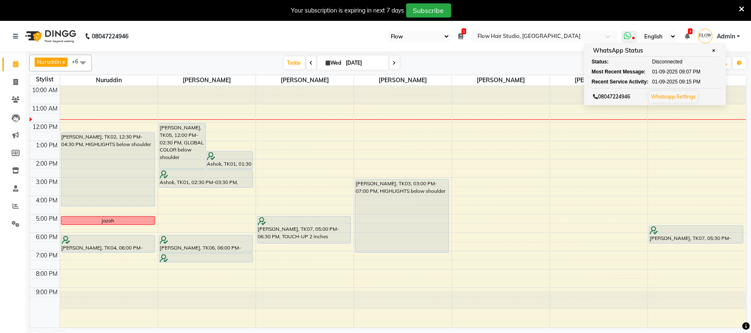
click at [627, 36] on icon at bounding box center [628, 36] width 8 height 8
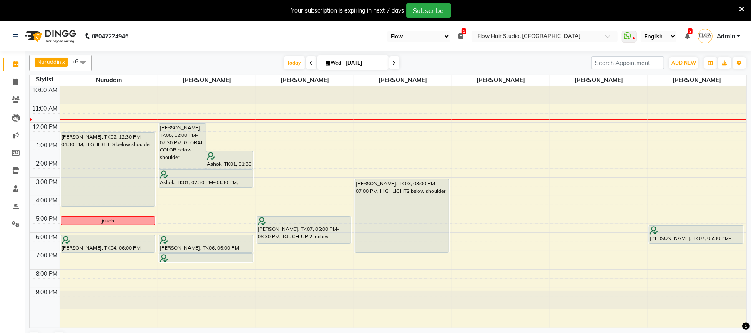
click at [575, 53] on div "Nuruddin x Kamruddin x Nabil Khan x Shweta patil x Jaya paswan x Anas Ahmed x S…" at bounding box center [388, 200] width 718 height 299
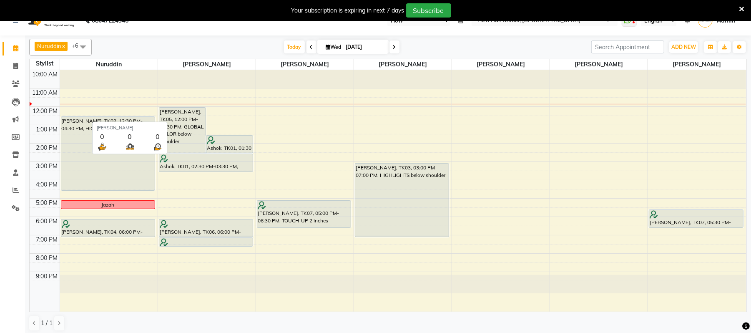
scroll to position [21, 0]
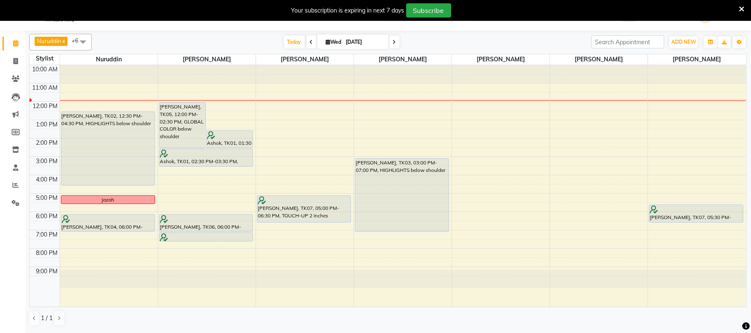
click at [744, 12] on icon at bounding box center [741, 9] width 5 height 8
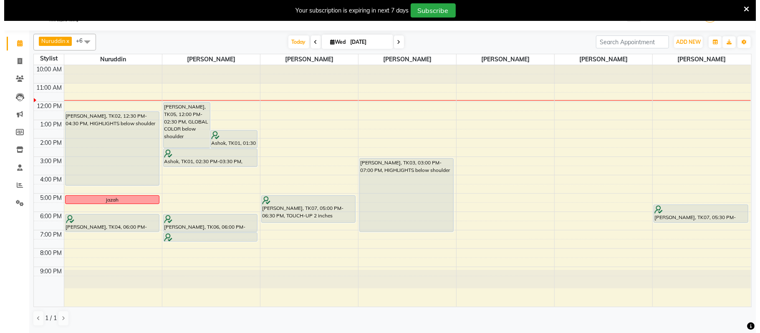
scroll to position [0, 0]
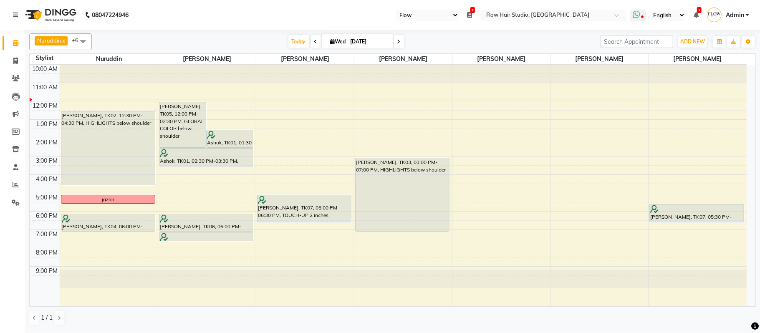
click at [630, 17] on span at bounding box center [637, 16] width 15 height 12
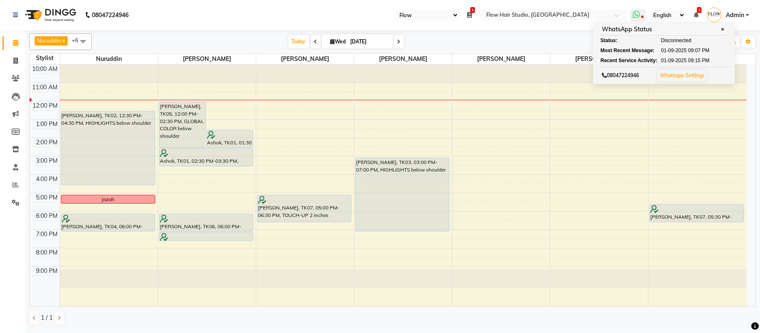
click at [630, 17] on span at bounding box center [637, 16] width 15 height 12
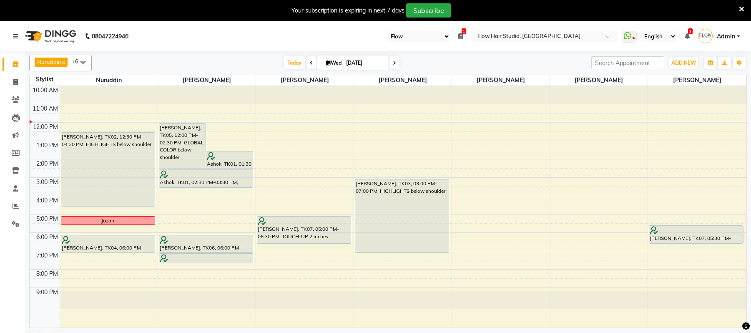
select select "46"
